Goal: Check status: Check status

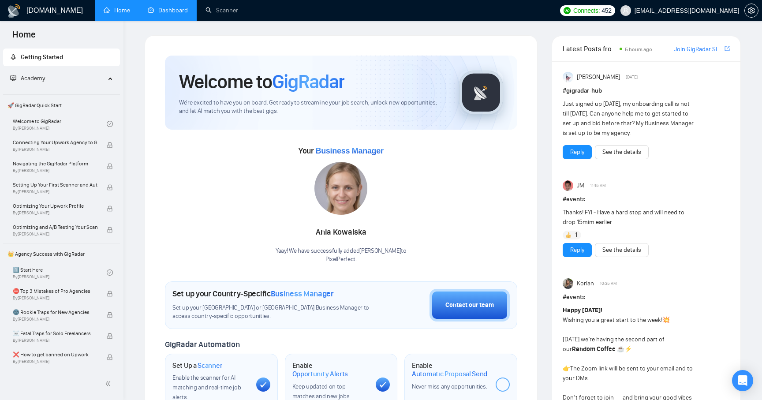
click at [163, 14] on link "Dashboard" at bounding box center [168, 10] width 40 height 7
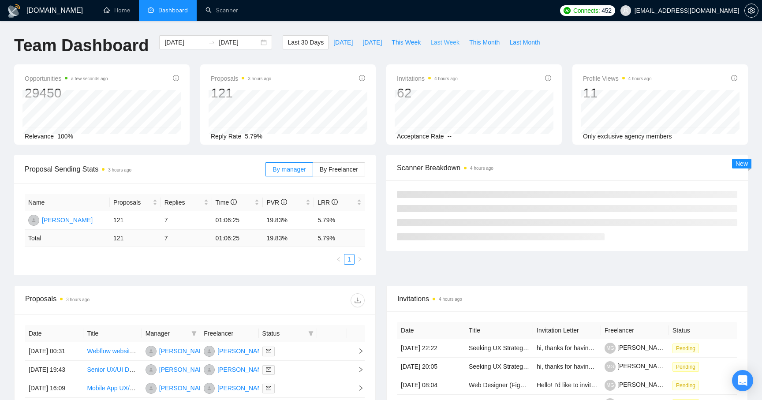
click at [433, 47] on span "Last Week" at bounding box center [444, 42] width 29 height 10
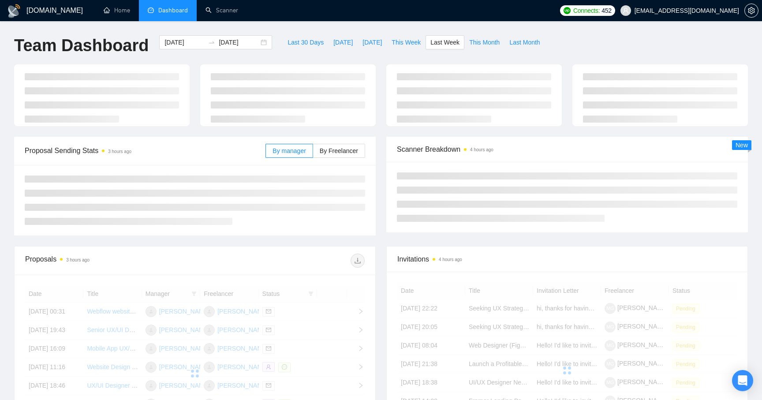
type input "2025-09-15"
type input "2025-09-21"
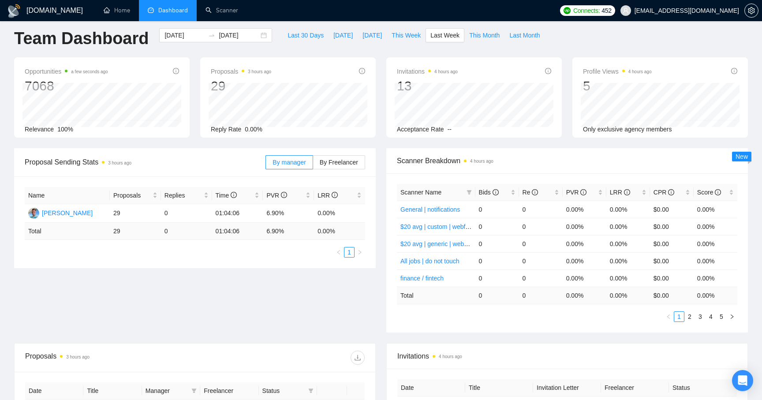
scroll to position [8, 0]
drag, startPoint x: 262, startPoint y: 212, endPoint x: 284, endPoint y: 212, distance: 22.0
click at [284, 212] on tr "Roman Markiewicz 29 0 01:04:06 6.90% 0.00%" at bounding box center [195, 212] width 340 height 19
click at [284, 253] on ul "1" at bounding box center [195, 250] width 340 height 11
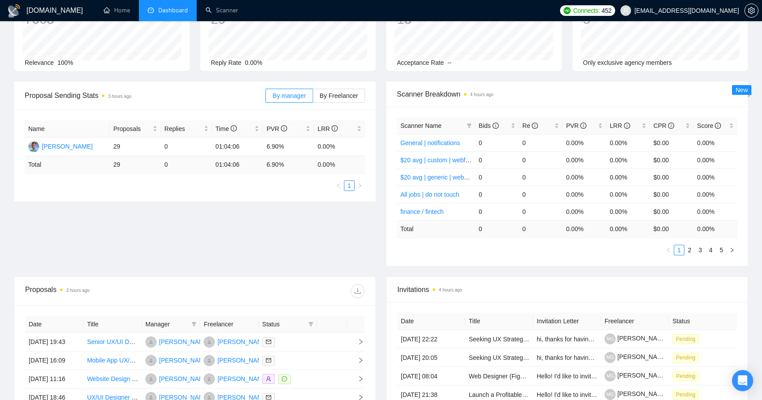
scroll to position [66, 0]
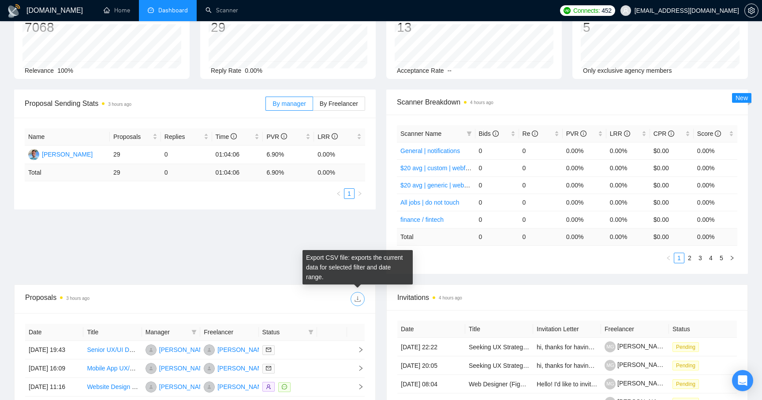
click at [359, 304] on button "button" at bounding box center [357, 299] width 14 height 14
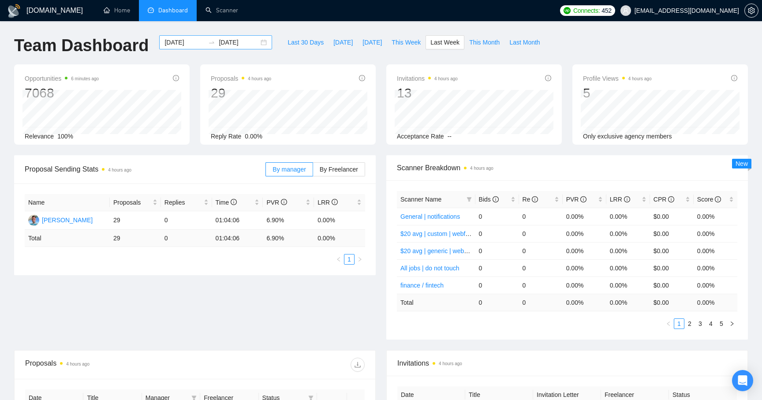
click at [176, 46] on input "2025-09-15" at bounding box center [184, 42] width 40 height 10
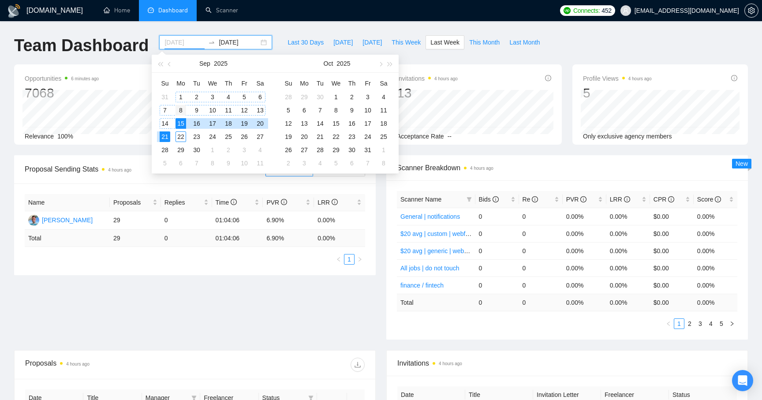
type input "2025-09-08"
click at [183, 109] on div "8" at bounding box center [180, 110] width 11 height 11
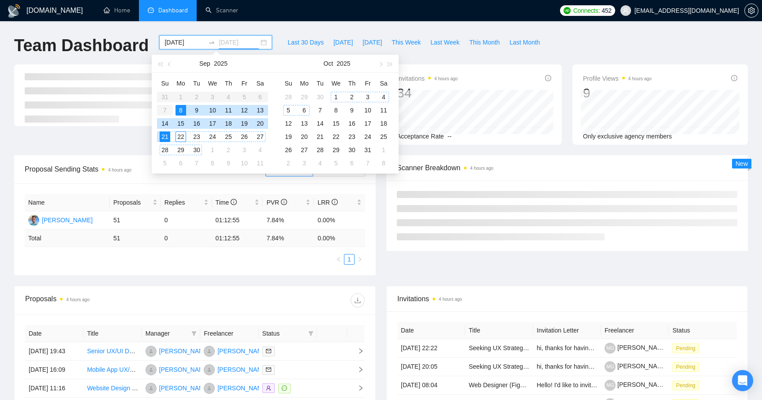
type input "2025-09-21"
click at [96, 148] on div "Proposals 4 hours ago 51 Reply Rate 0.00% Invitations 4 hours ago 34 Acceptance…" at bounding box center [381, 109] width 744 height 91
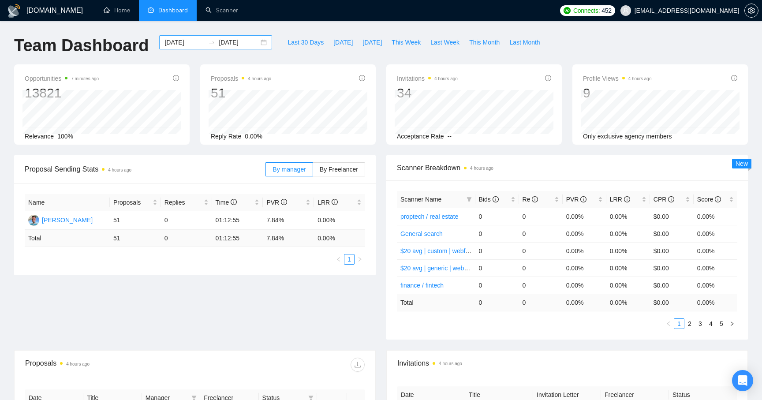
click at [185, 43] on input "2025-09-08" at bounding box center [184, 42] width 40 height 10
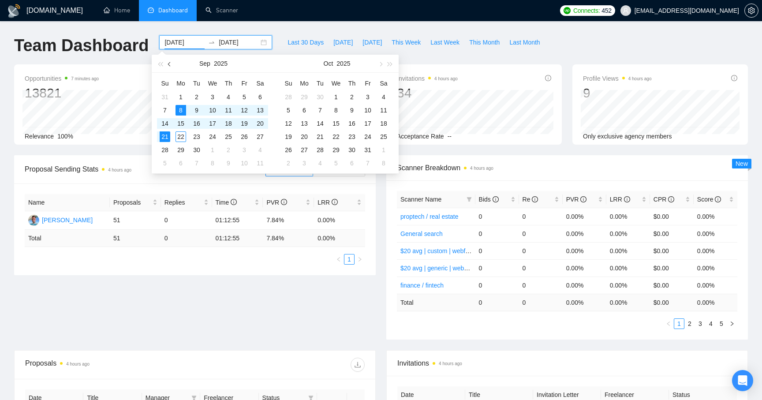
click at [169, 63] on span "button" at bounding box center [170, 64] width 4 height 4
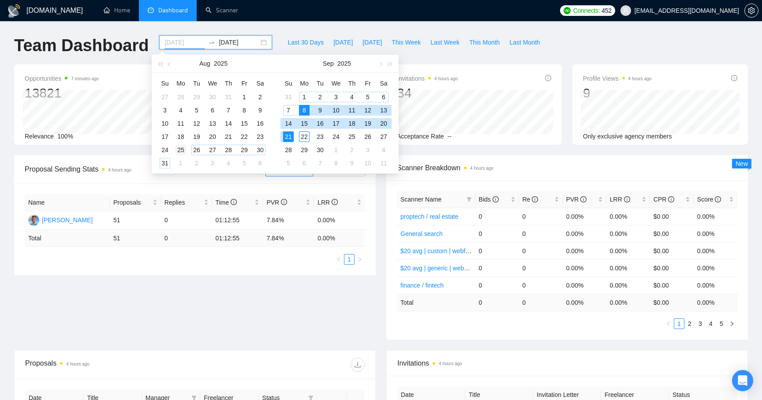
type input "2025-08-25"
click at [180, 151] on div "25" at bounding box center [180, 150] width 11 height 11
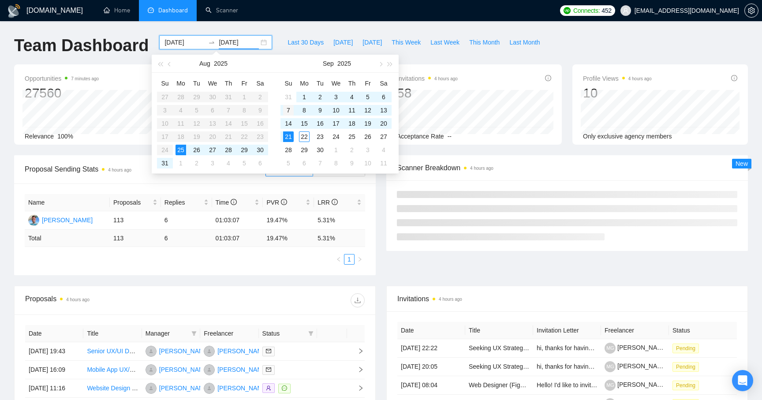
type input "2025-09-07"
click at [289, 111] on div "7" at bounding box center [288, 110] width 11 height 11
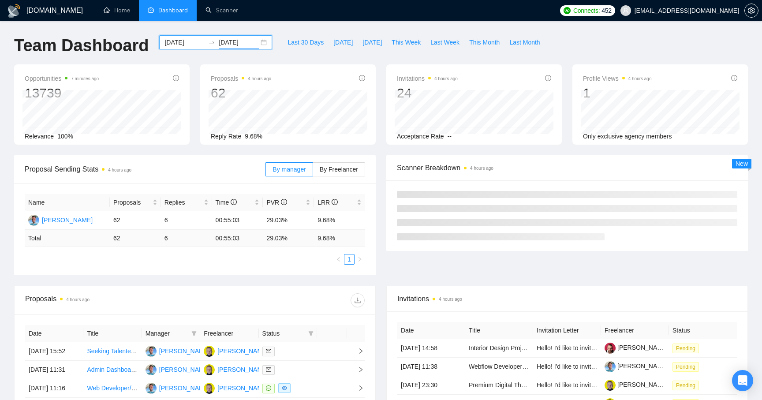
click at [221, 150] on div "Opportunities 7 minutes ago 13739 Relevance 100% Proposals 4 hours ago 62 Reply…" at bounding box center [381, 109] width 744 height 91
